Goal: Transaction & Acquisition: Purchase product/service

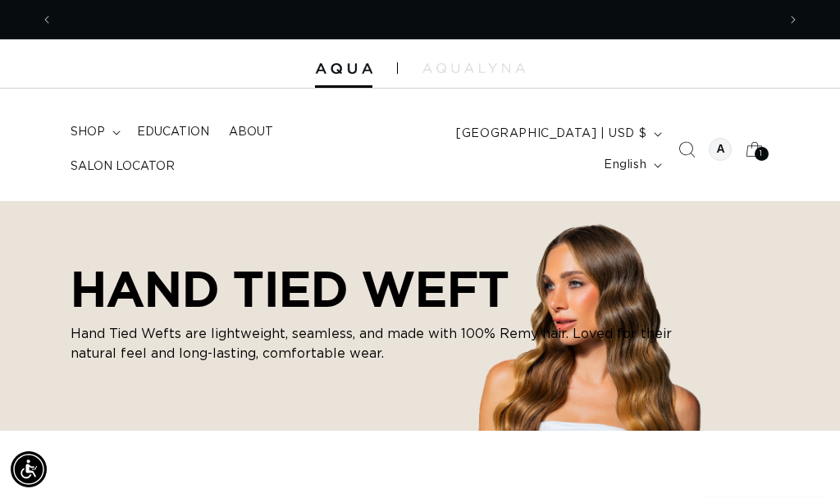
scroll to position [0, 723]
click at [89, 139] on span "shop" at bounding box center [88, 132] width 34 height 15
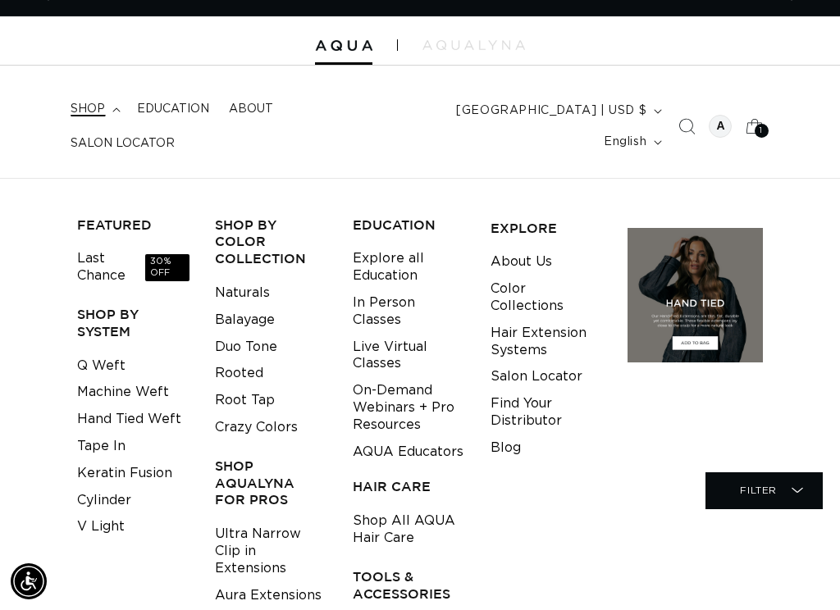
scroll to position [0, 1447]
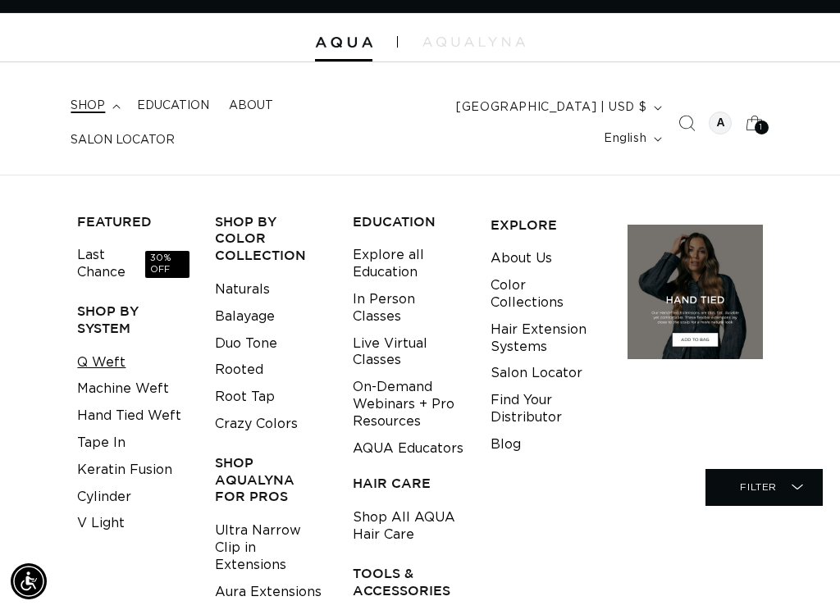
click at [91, 349] on link "Q Weft" at bounding box center [101, 362] width 48 height 27
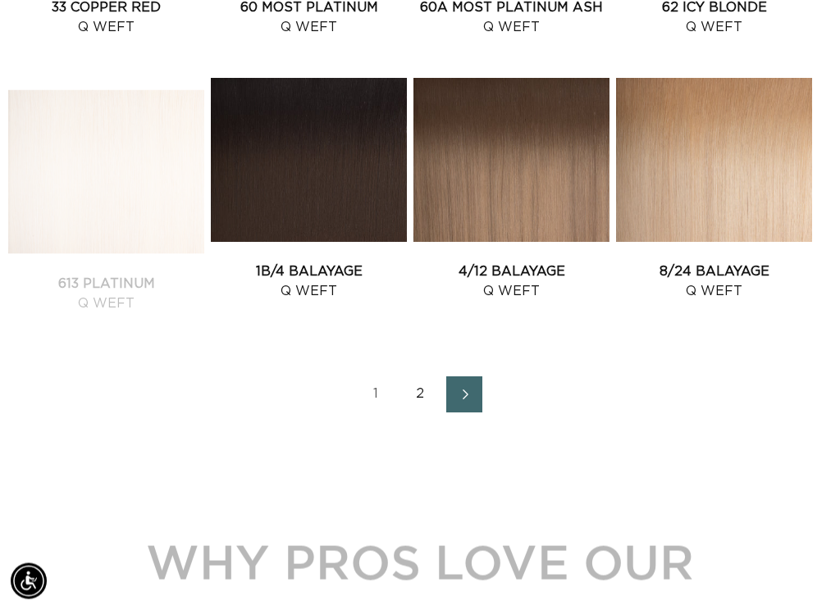
scroll to position [1558, 0]
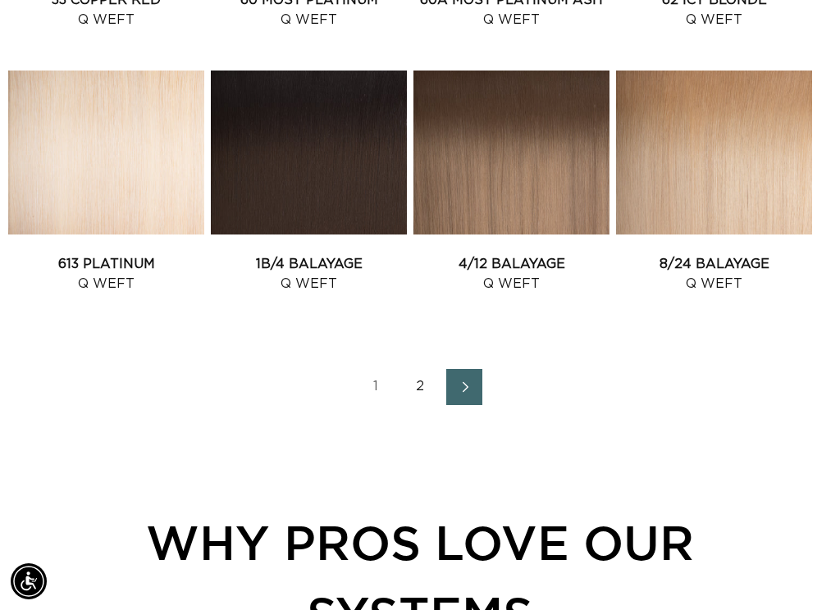
click at [471, 381] on icon "Next page" at bounding box center [464, 386] width 21 height 11
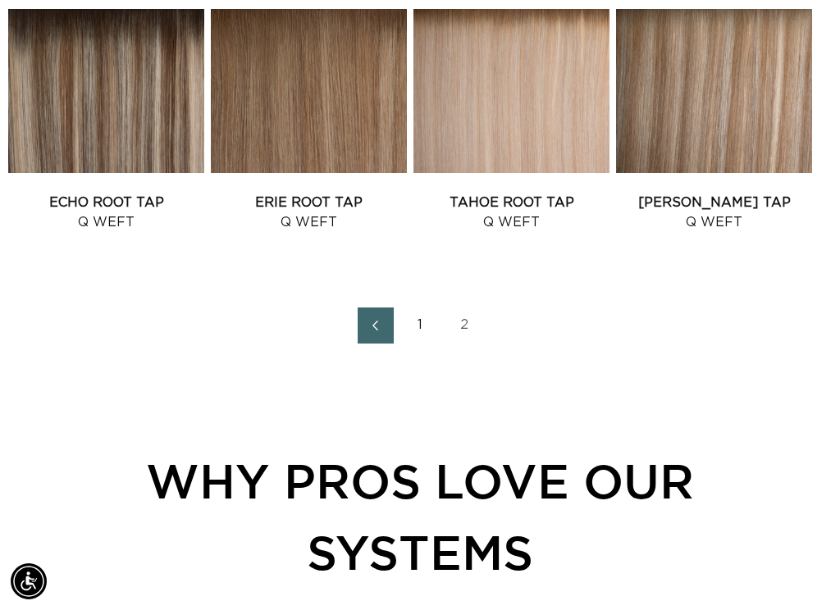
scroll to position [1333, 0]
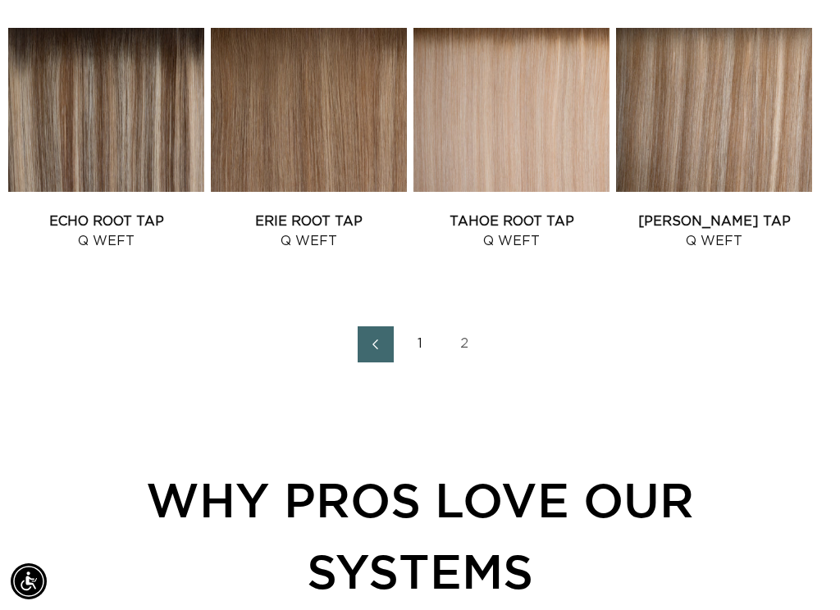
click at [425, 340] on link "1" at bounding box center [420, 344] width 36 height 36
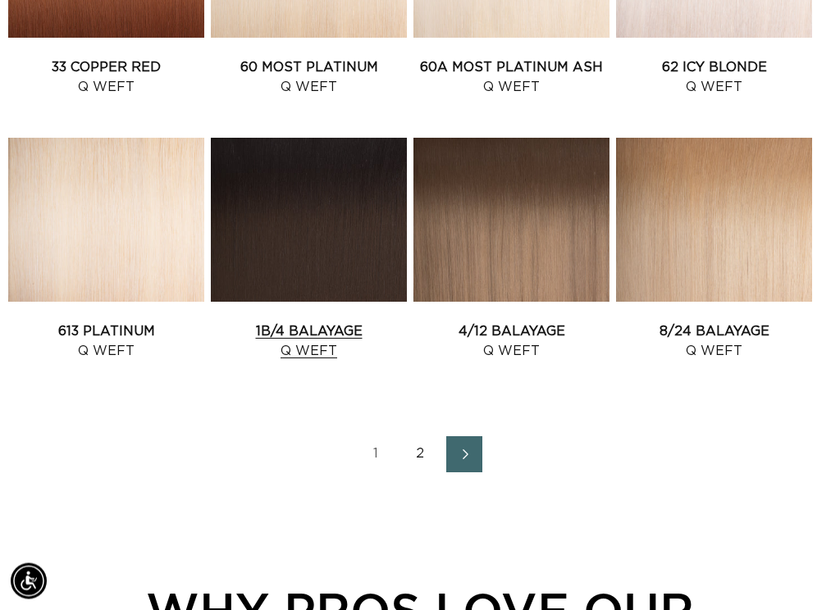
scroll to position [1490, 0]
click at [270, 322] on link "1B/4 Balayage Q Weft" at bounding box center [309, 341] width 196 height 39
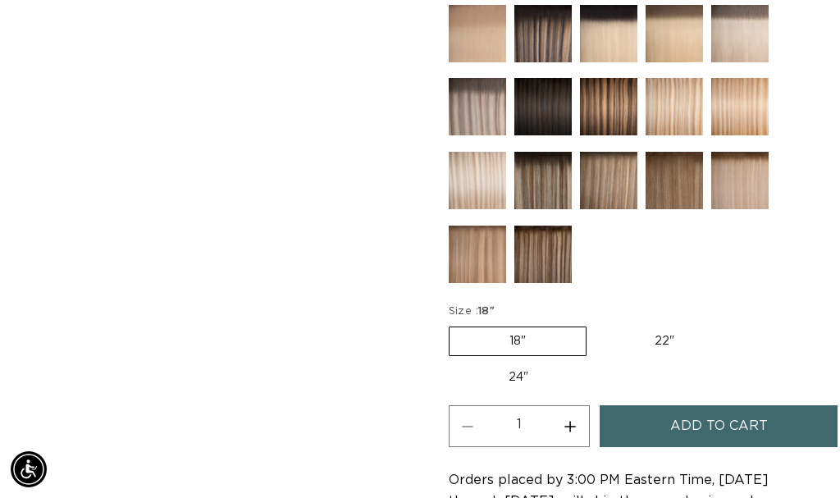
scroll to position [0, 1447]
click at [559, 443] on button "Increase quantity for 1B/4 Balayage - Q Weft" at bounding box center [570, 426] width 37 height 42
type input "2"
click at [678, 436] on span "Add to cart" at bounding box center [719, 426] width 98 height 42
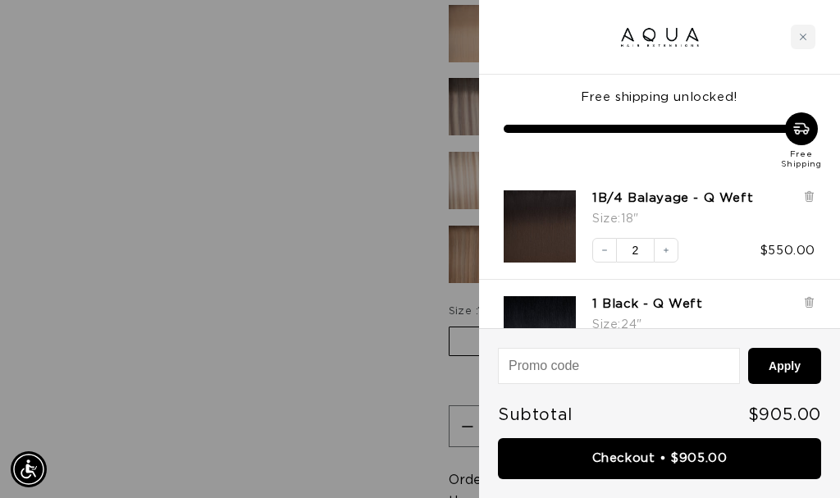
scroll to position [0, 723]
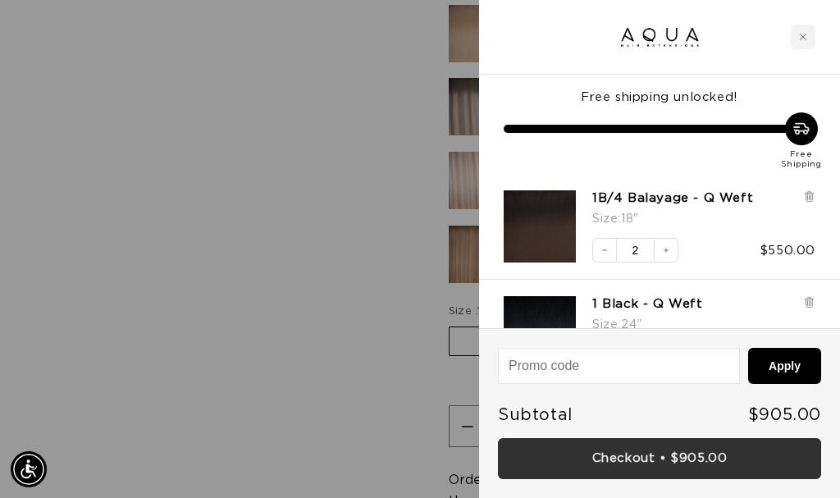
click at [666, 444] on link "Checkout • $905.00" at bounding box center [659, 459] width 323 height 42
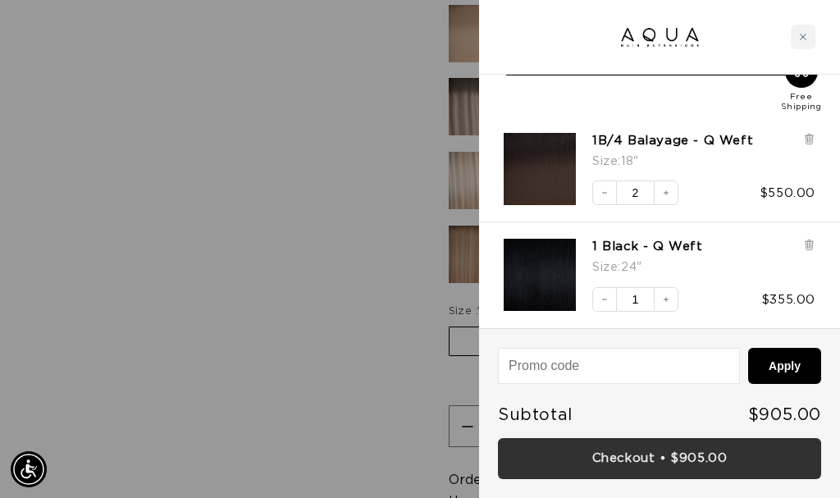
scroll to position [57, 0]
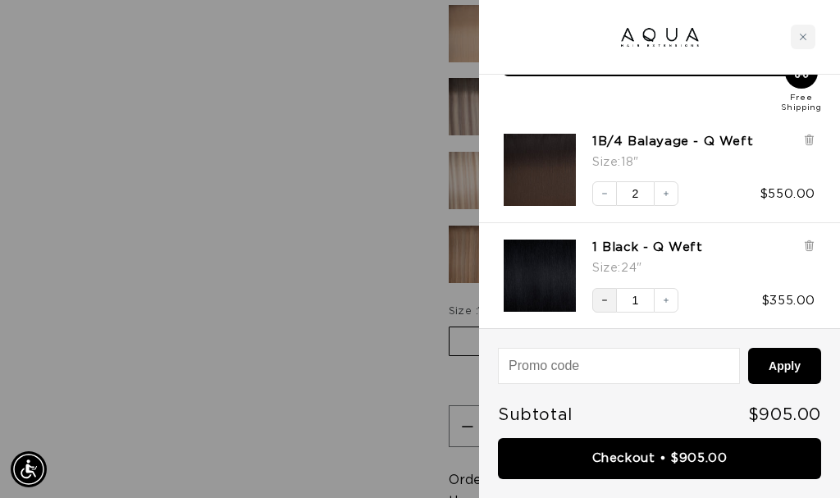
click at [600, 290] on button "Decrease quantity" at bounding box center [604, 300] width 25 height 25
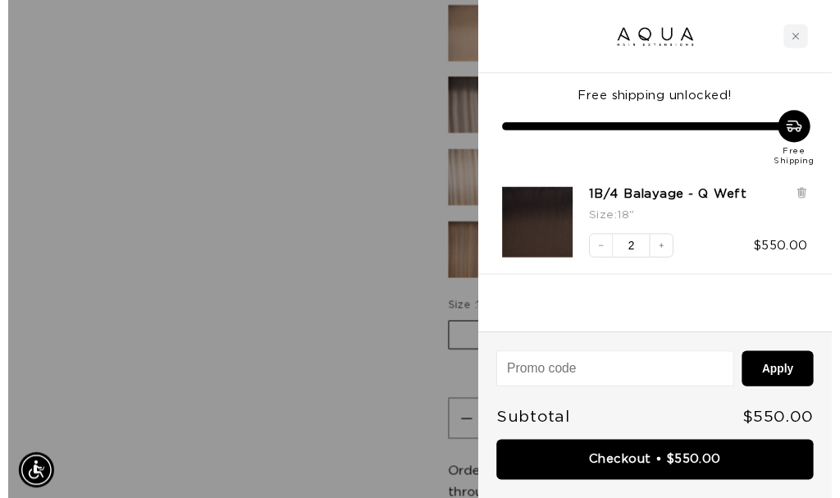
scroll to position [0, 0]
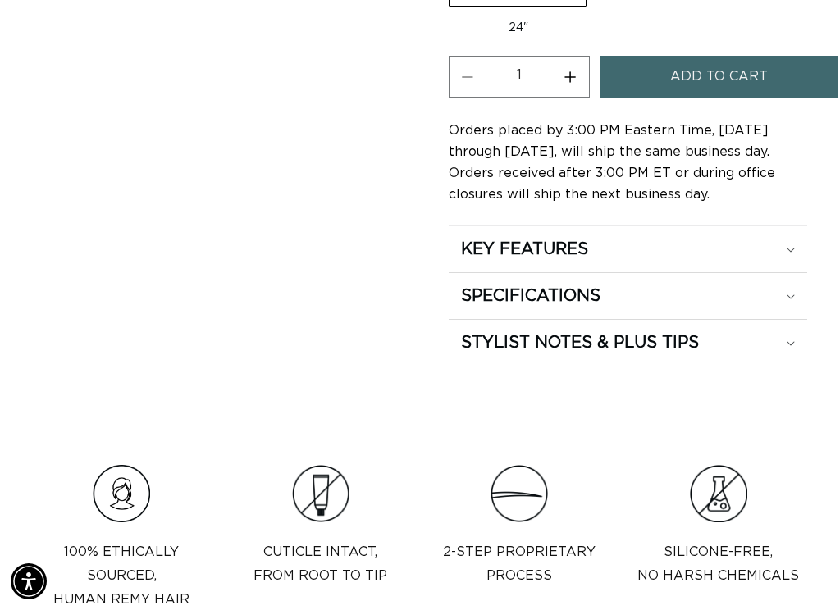
scroll to position [0, 1447]
click at [787, 253] on icon at bounding box center [791, 250] width 8 height 5
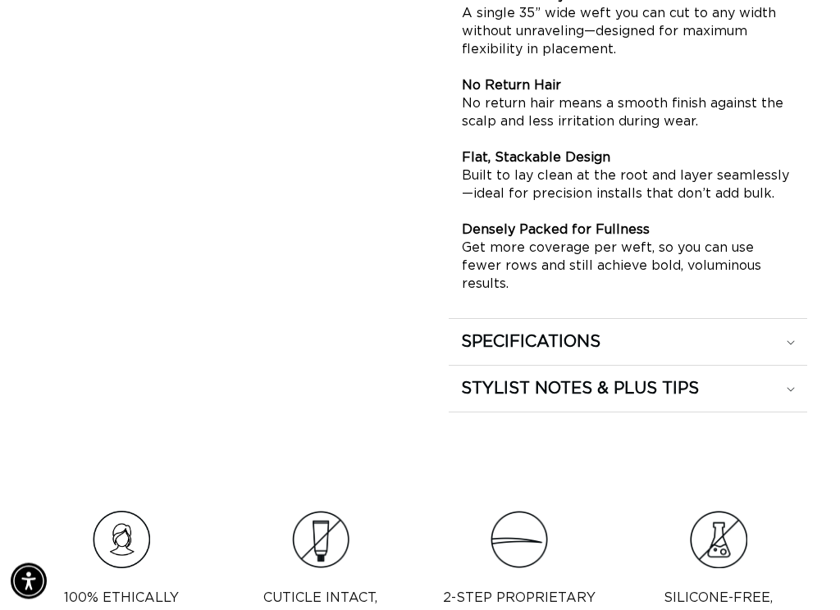
scroll to position [1487, 0]
click at [783, 344] on div "SPECIFICATIONS" at bounding box center [628, 341] width 334 height 21
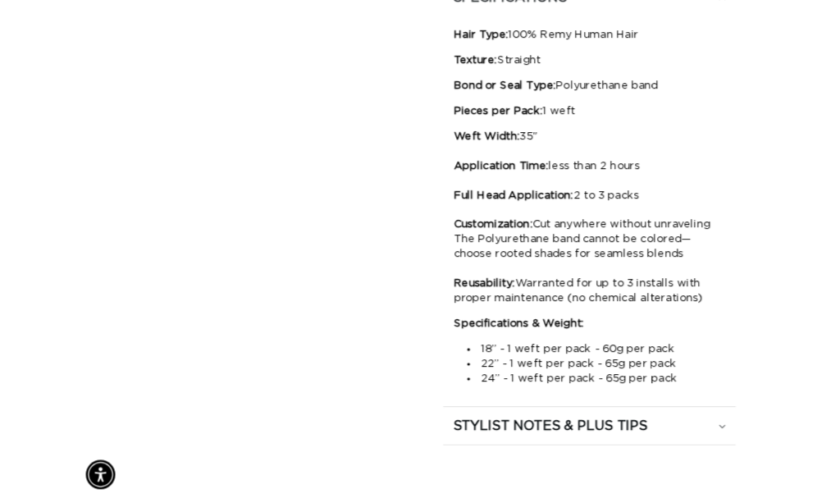
scroll to position [0, 1447]
